Goal: Task Accomplishment & Management: Manage account settings

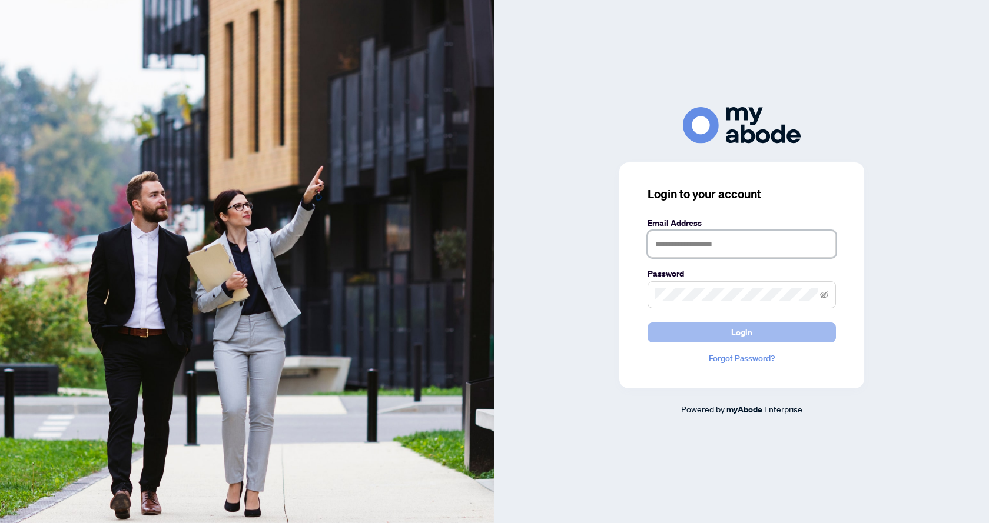
type input "**********"
click at [743, 330] on span "Login" at bounding box center [741, 332] width 21 height 19
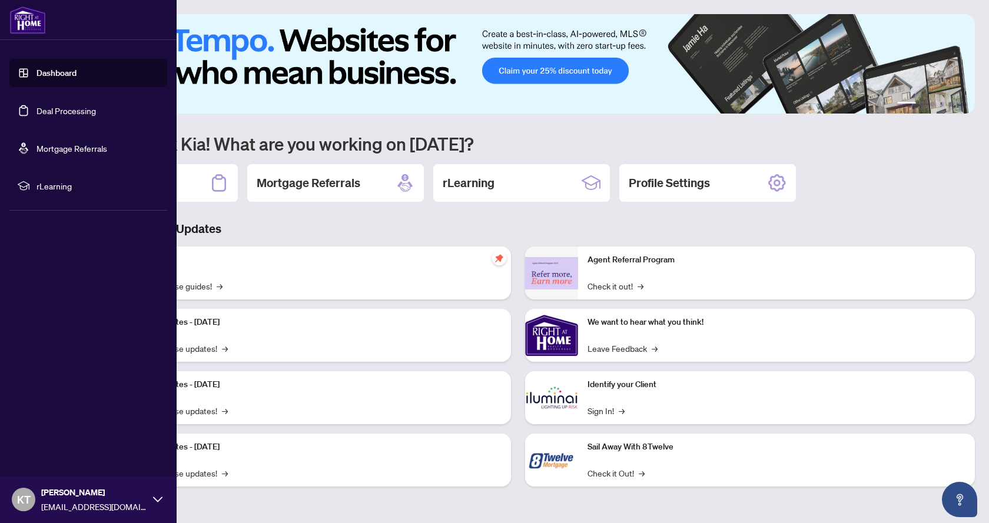
click at [59, 111] on link "Deal Processing" at bounding box center [65, 110] width 59 height 11
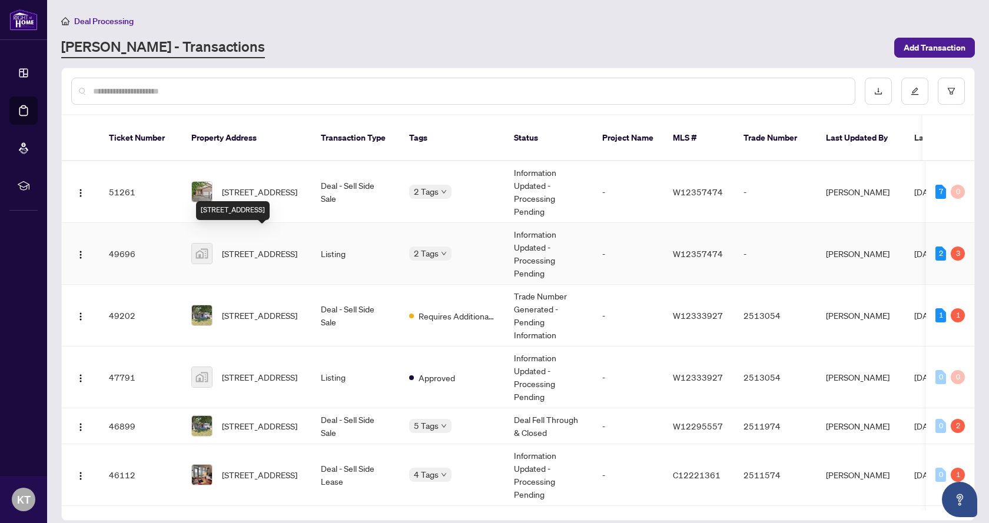
click at [271, 247] on span "[STREET_ADDRESS]" at bounding box center [259, 253] width 75 height 13
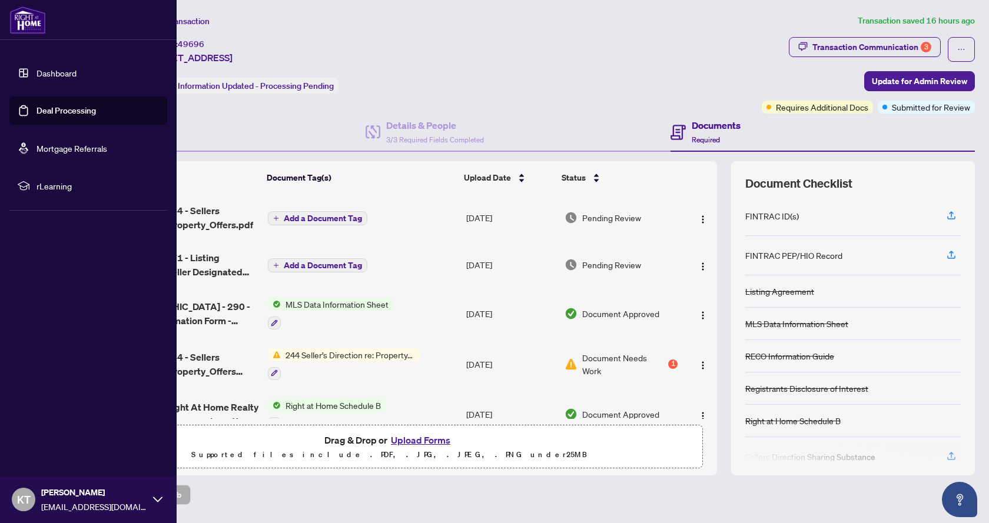
click at [61, 107] on link "Deal Processing" at bounding box center [65, 110] width 59 height 11
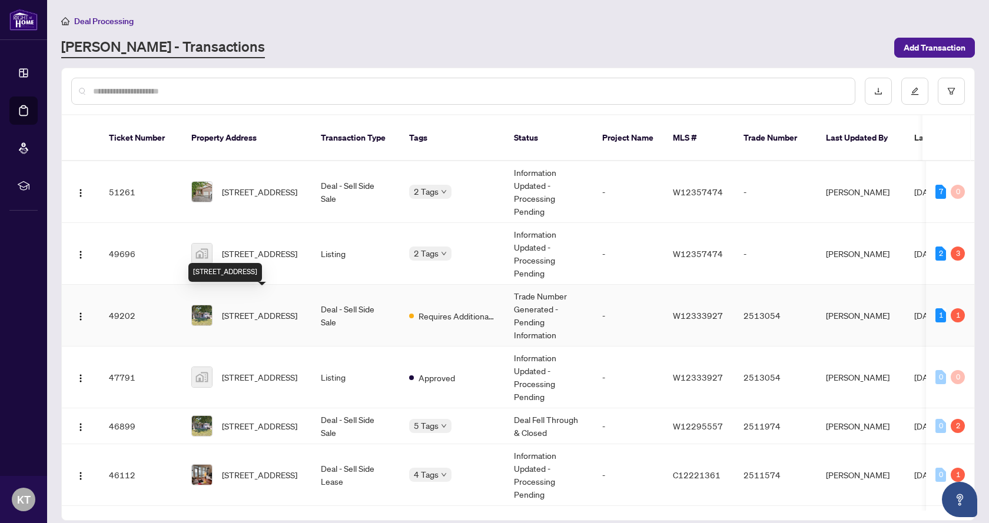
click at [244, 309] on span "[STREET_ADDRESS]" at bounding box center [259, 315] width 75 height 13
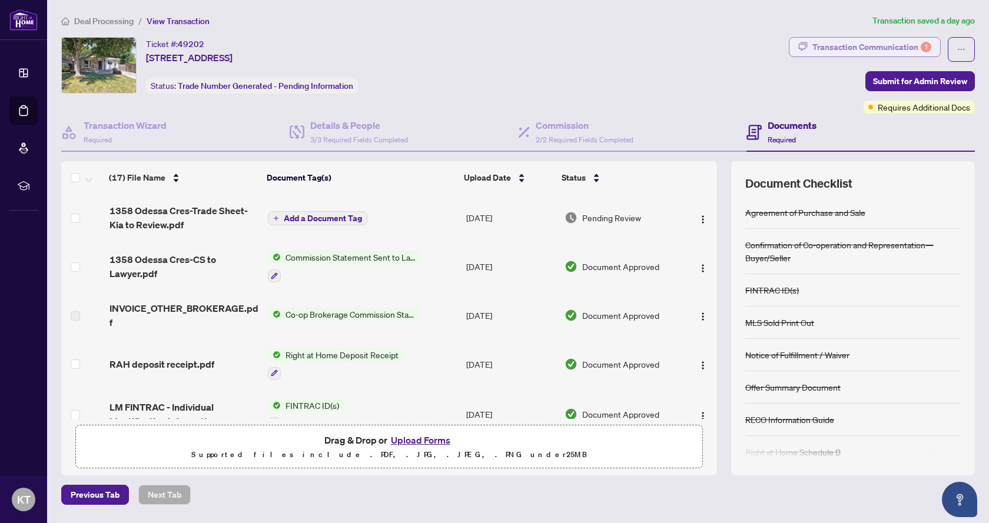
click at [875, 42] on div "Transaction Communication 1" at bounding box center [871, 47] width 119 height 19
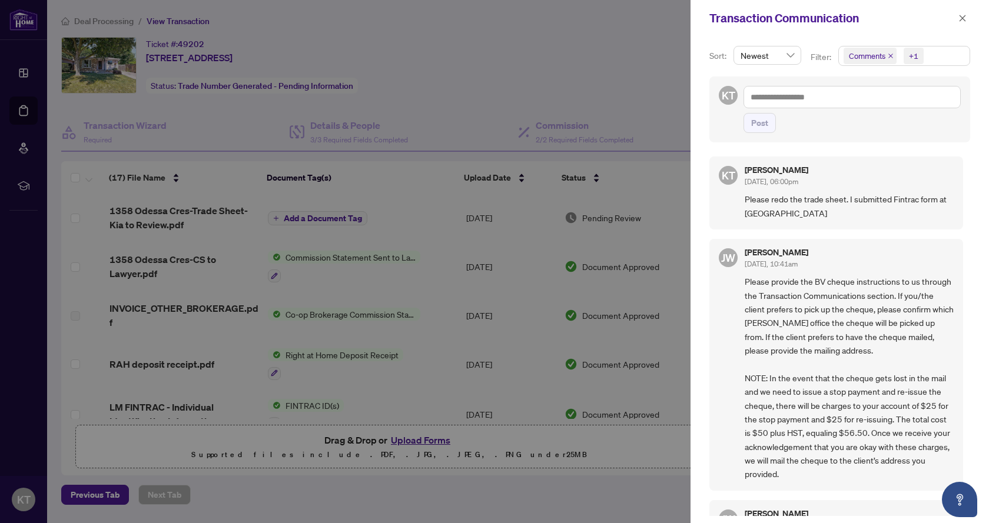
click at [22, 108] on div at bounding box center [494, 261] width 989 height 523
click at [966, 19] on button "button" at bounding box center [961, 18] width 15 height 14
